Goal: Find contact information

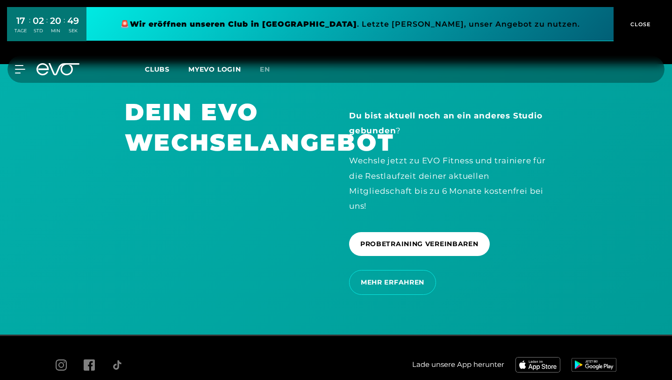
scroll to position [1648, 0]
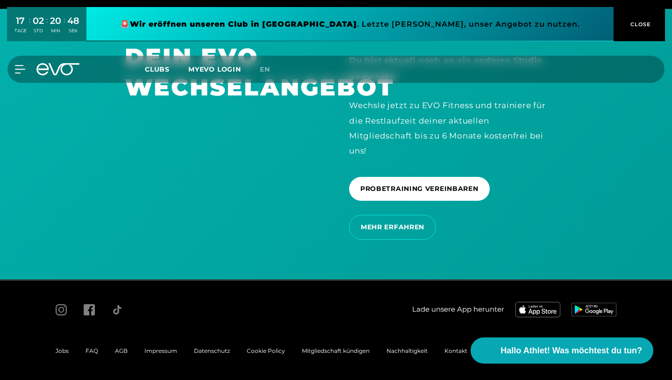
click at [156, 352] on span "Impressum" at bounding box center [160, 350] width 33 height 7
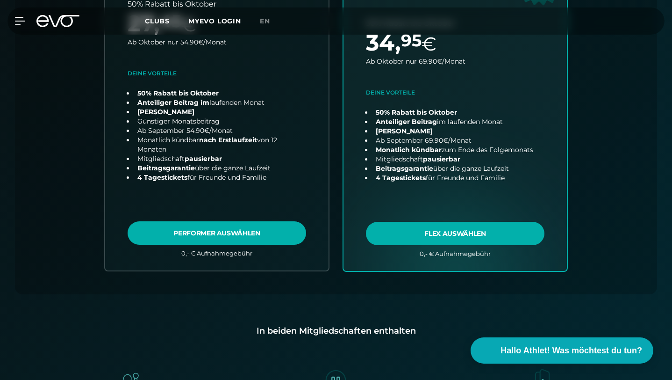
scroll to position [402, 0]
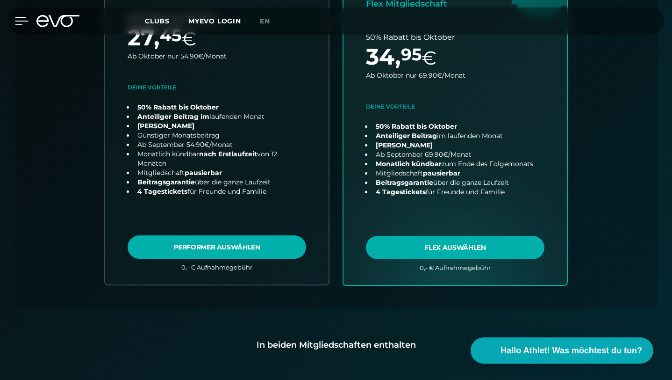
click at [23, 25] on icon at bounding box center [22, 21] width 14 height 8
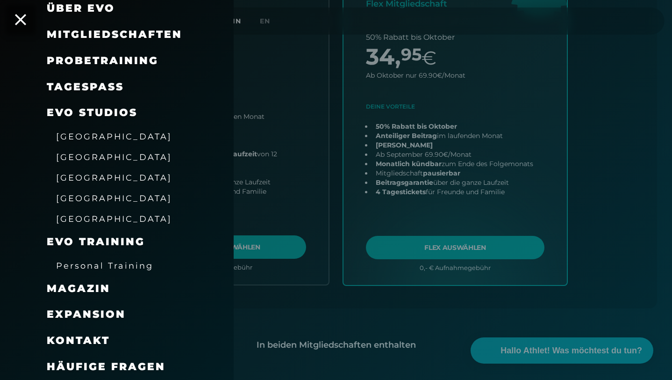
scroll to position [441, 0]
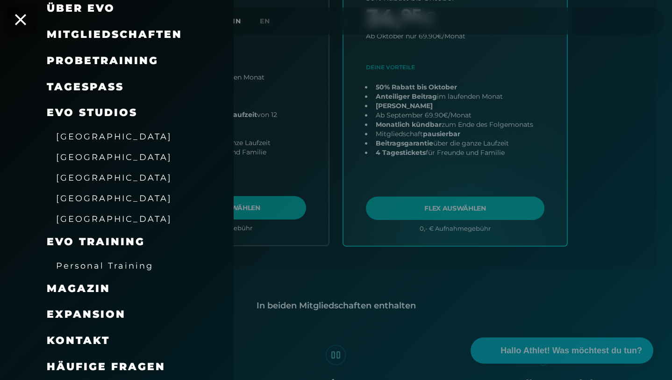
click at [90, 340] on span "Kontakt" at bounding box center [78, 340] width 63 height 13
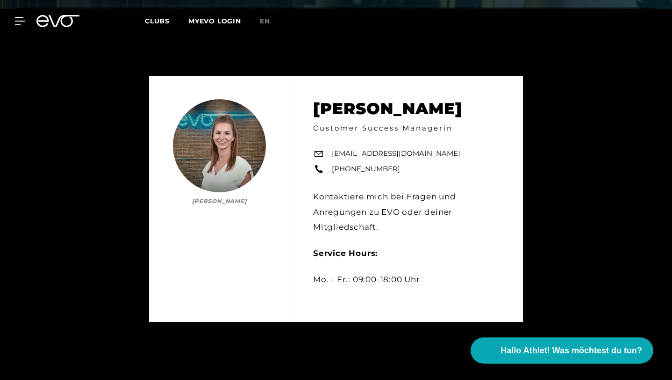
scroll to position [361, 0]
